Goal: Transaction & Acquisition: Book appointment/travel/reservation

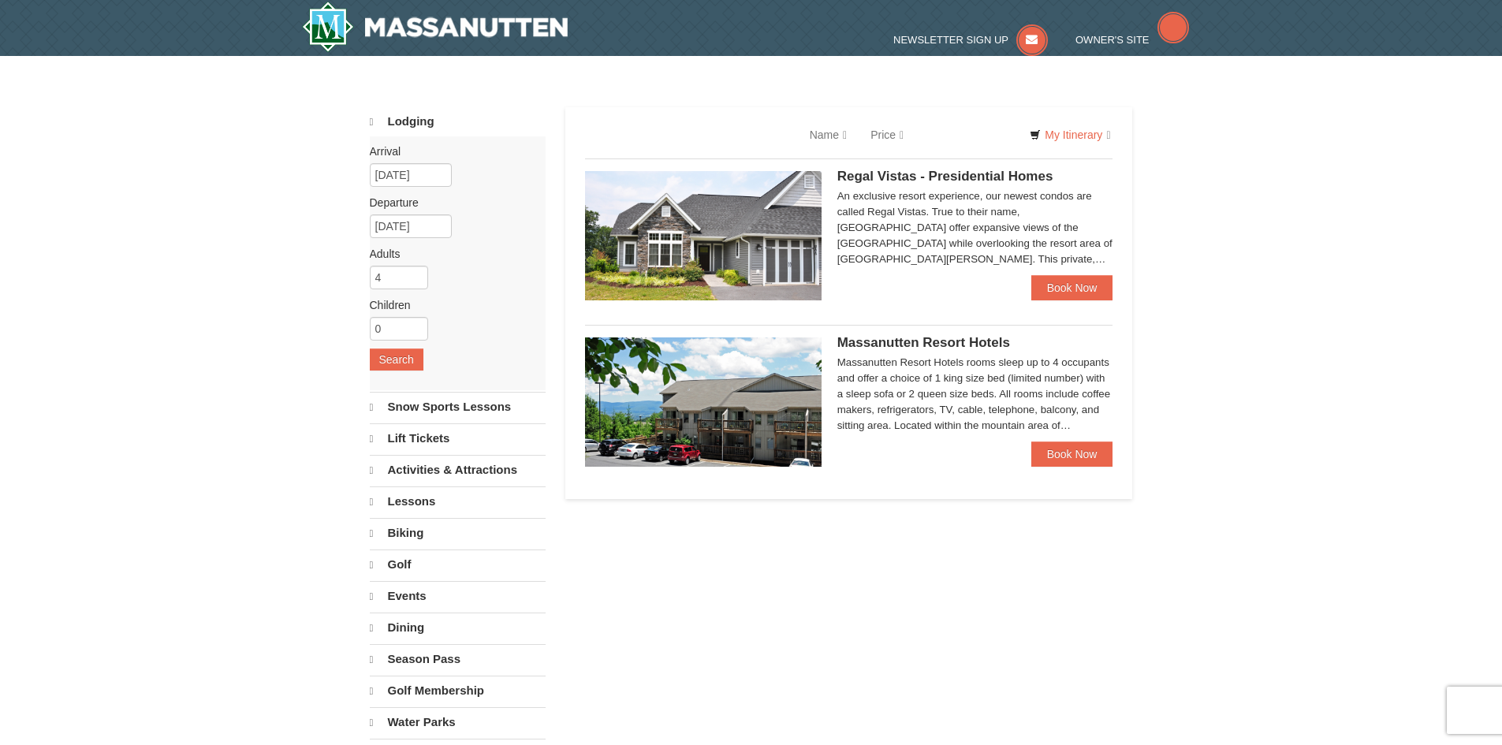
select select "10"
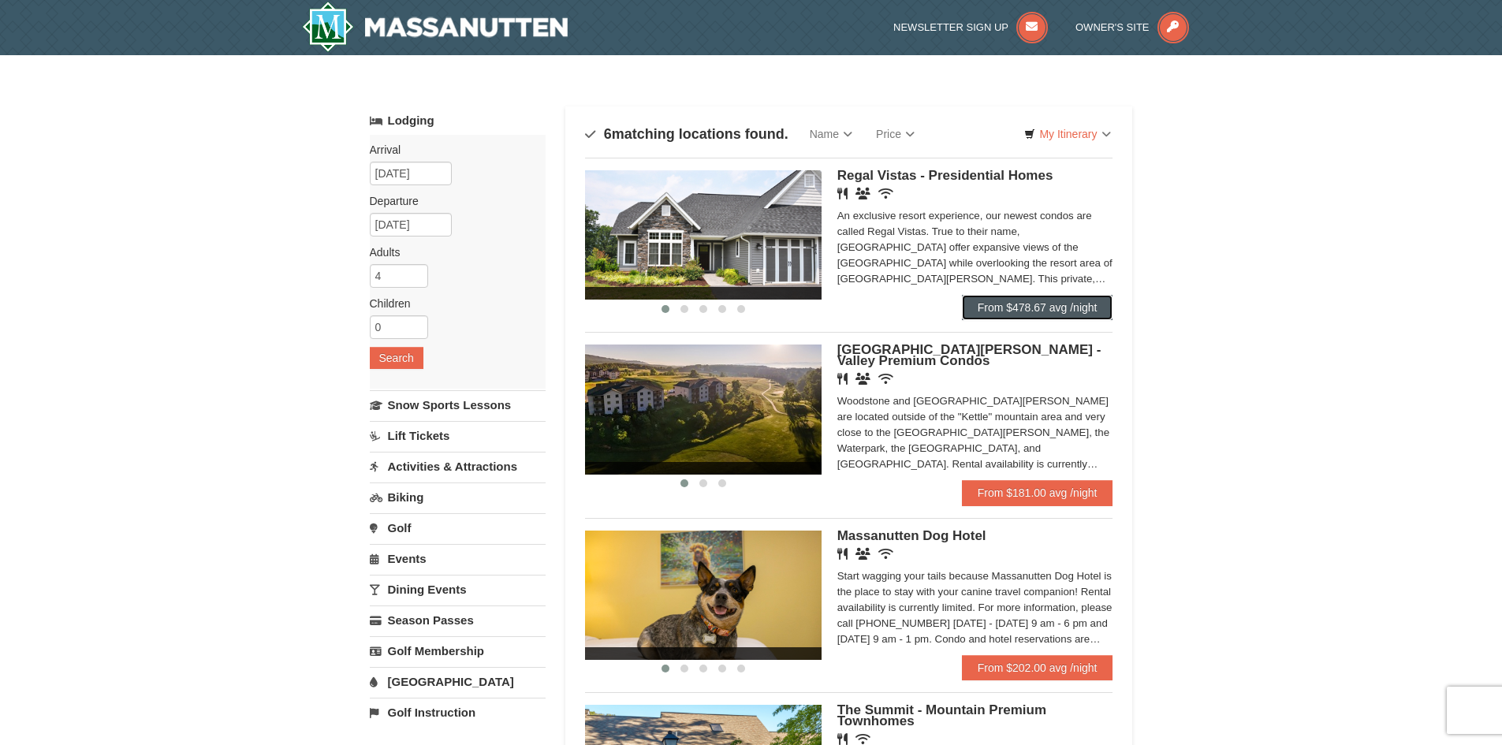
click at [986, 301] on link "From $478.67 avg /night" at bounding box center [1037, 307] width 151 height 25
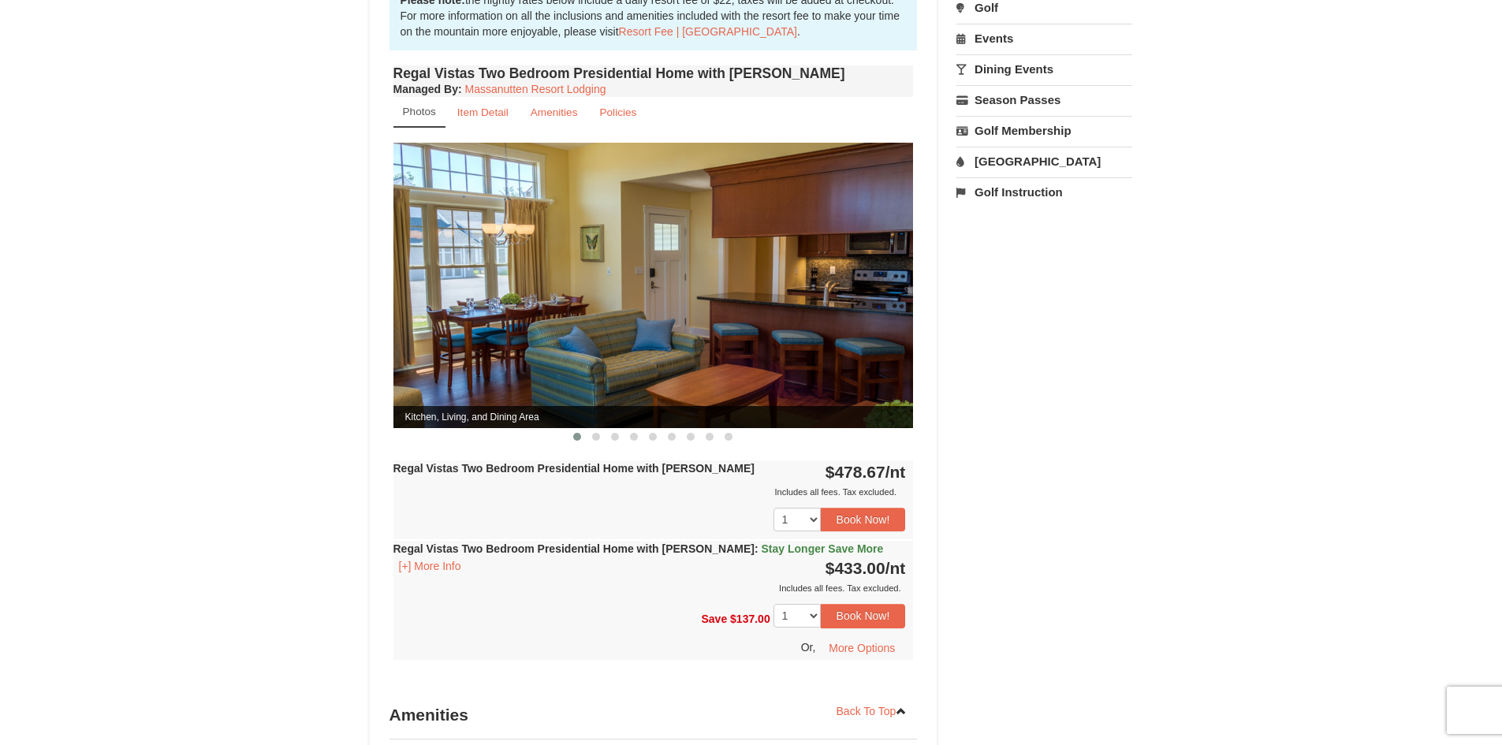
scroll to position [552, 0]
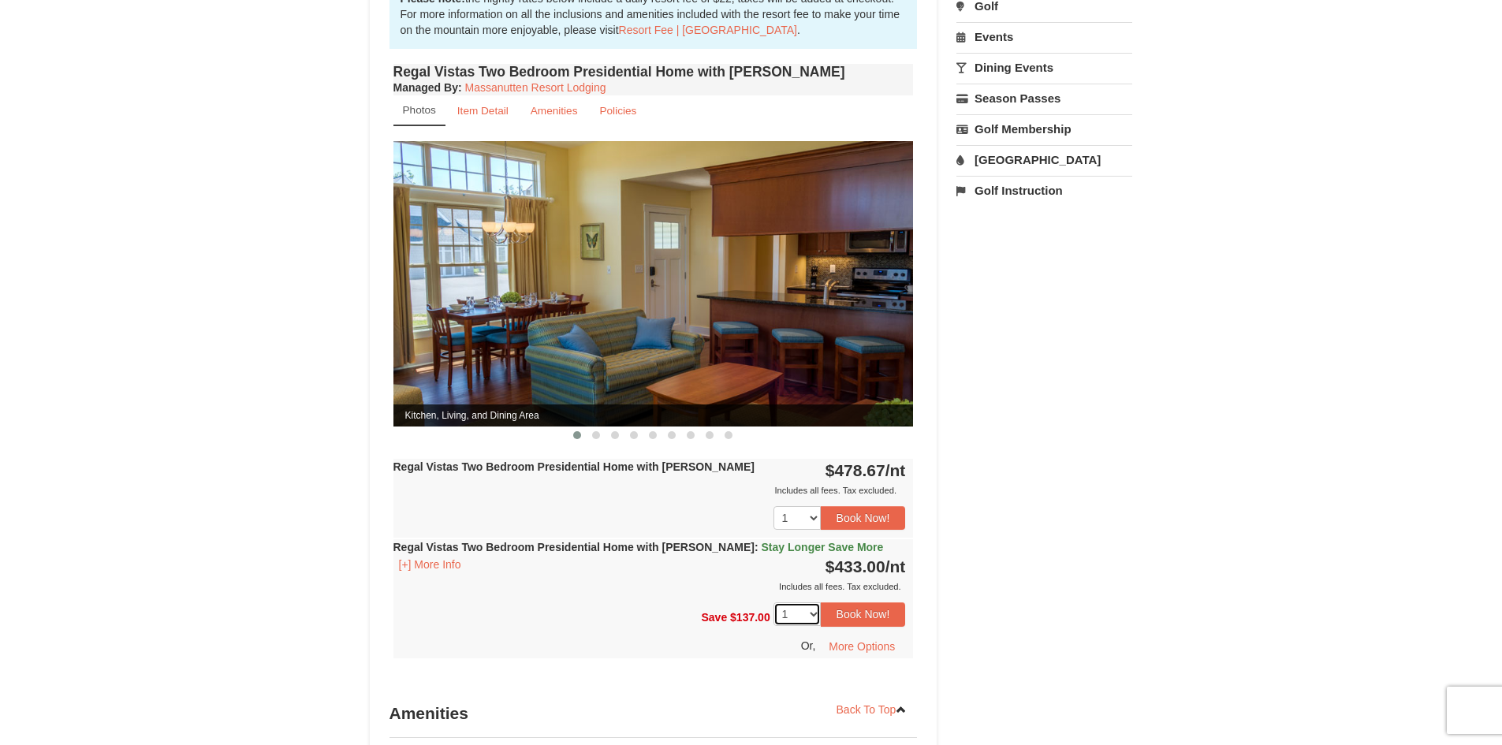
click at [817, 602] on select "1 2 3 4 5 6" at bounding box center [796, 614] width 47 height 24
select select "2"
click at [773, 602] on select "1 2 3 4 5 6" at bounding box center [796, 614] width 47 height 24
click at [872, 602] on button "Book Now!" at bounding box center [863, 614] width 85 height 24
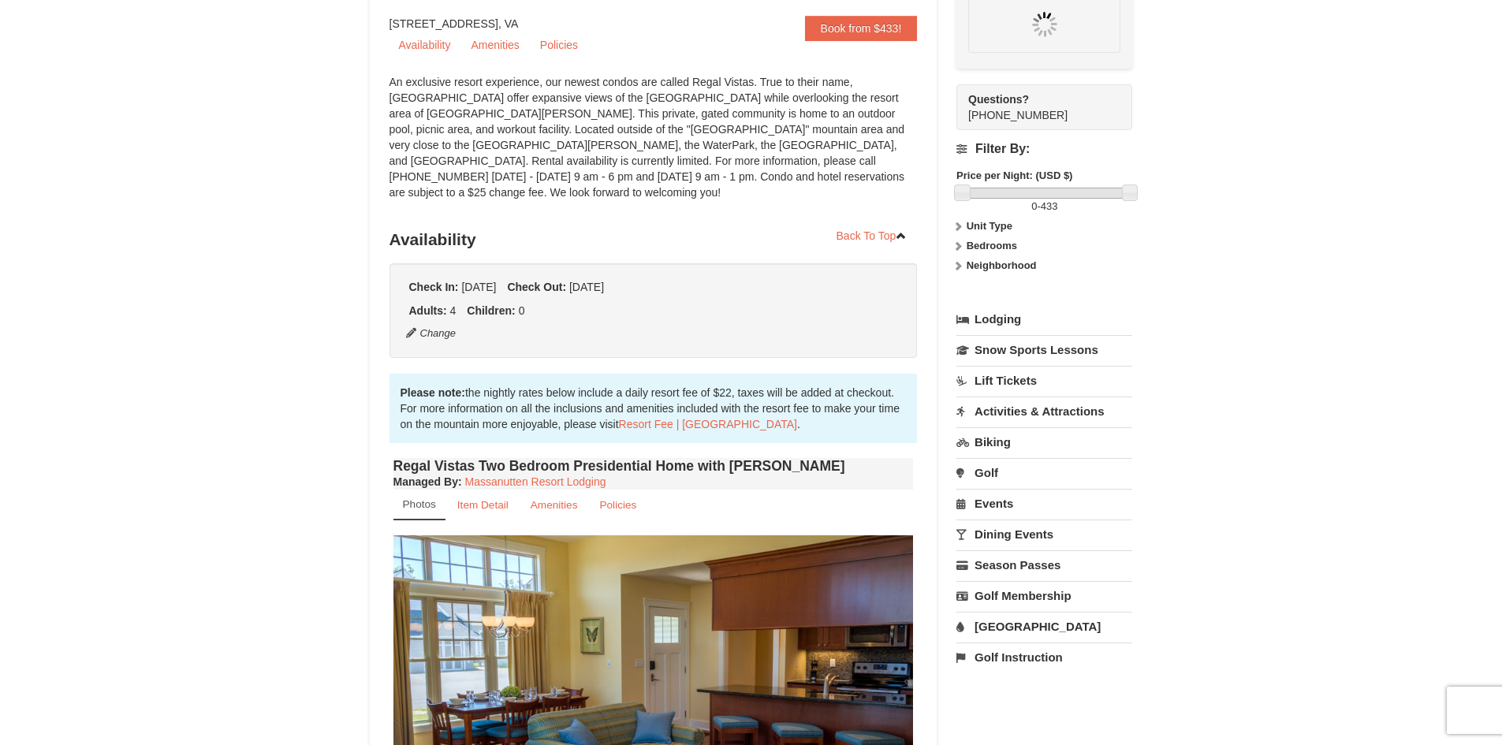
scroll to position [154, 0]
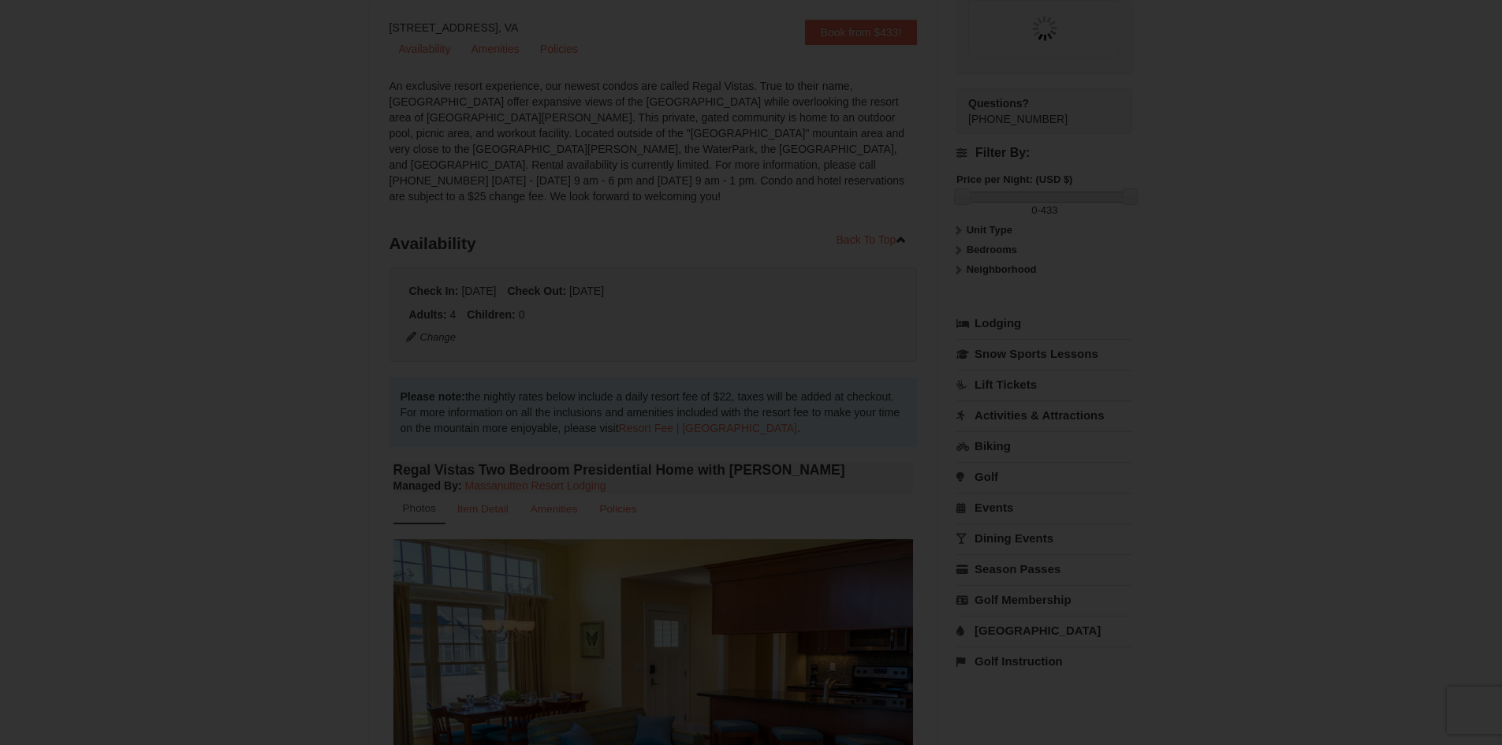
select select "2"
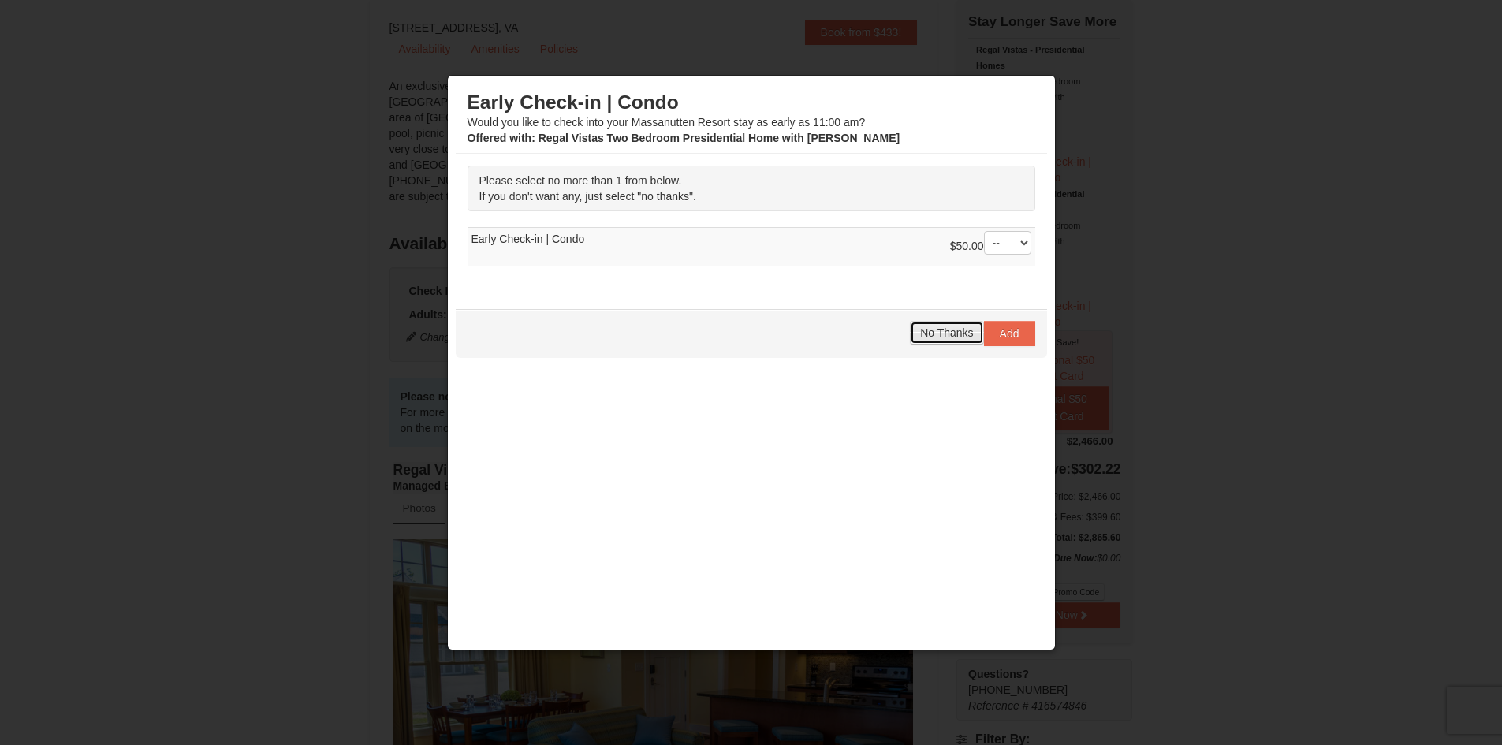
click at [927, 328] on span "No Thanks" at bounding box center [946, 332] width 53 height 13
click at [941, 336] on span "No Thanks" at bounding box center [946, 332] width 53 height 13
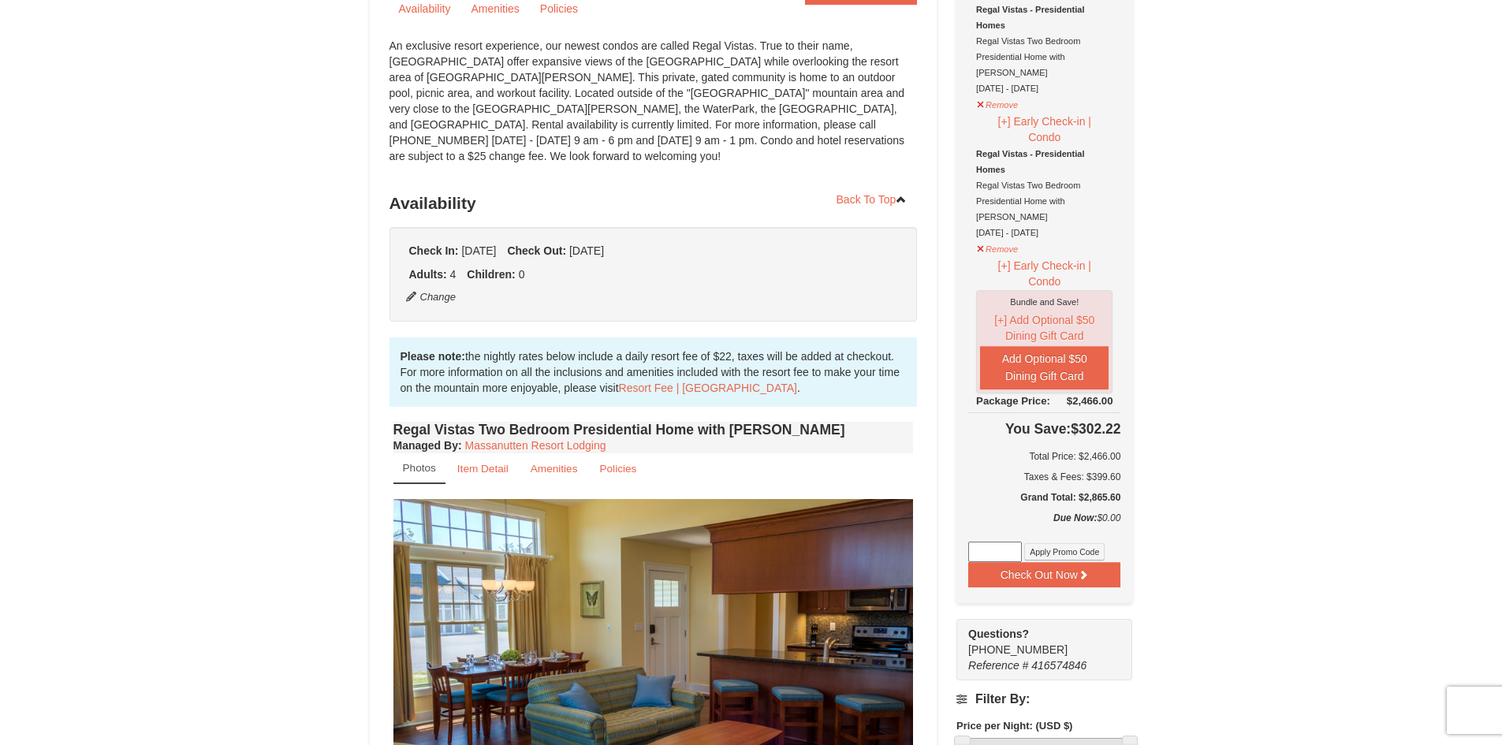
scroll to position [158, 0]
